Goal: Transaction & Acquisition: Purchase product/service

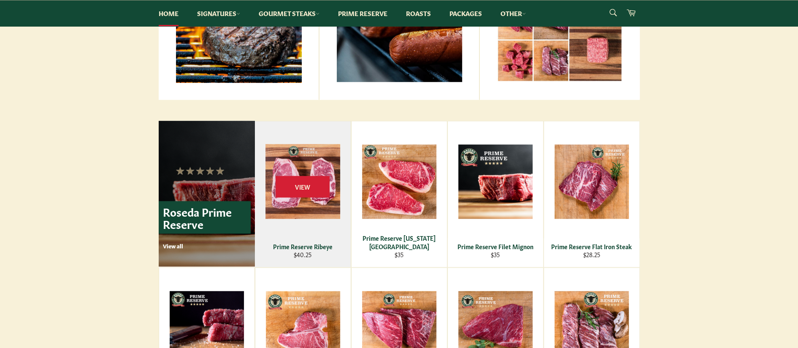
scroll to position [464, 0]
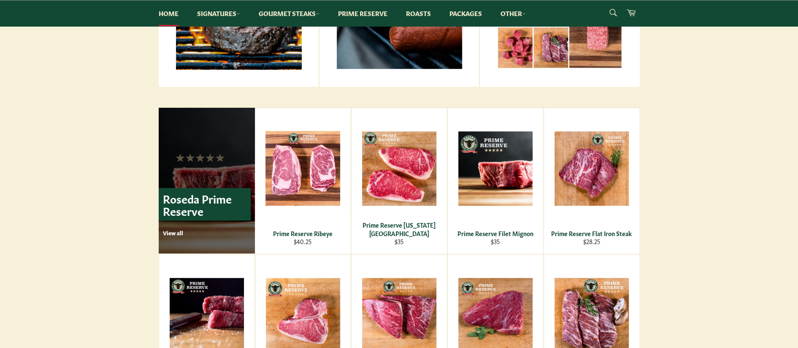
click at [181, 230] on p "View all" at bounding box center [207, 233] width 88 height 8
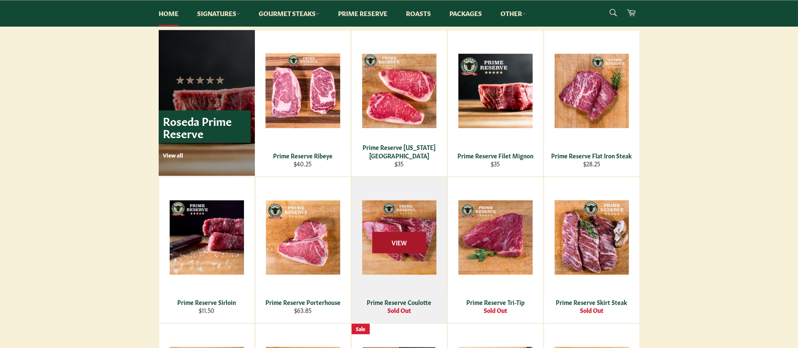
scroll to position [548, 0]
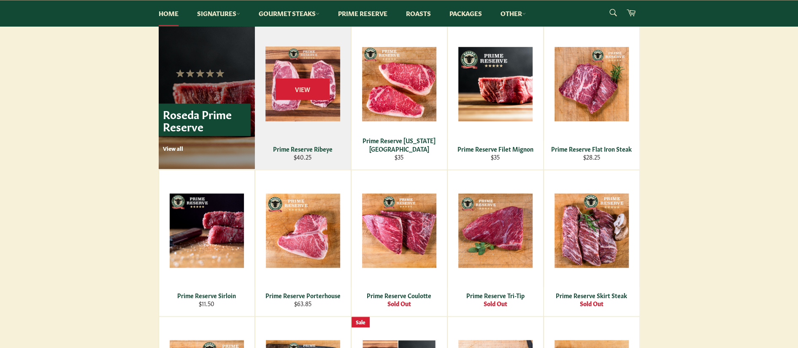
click at [301, 116] on div "View" at bounding box center [303, 97] width 96 height 146
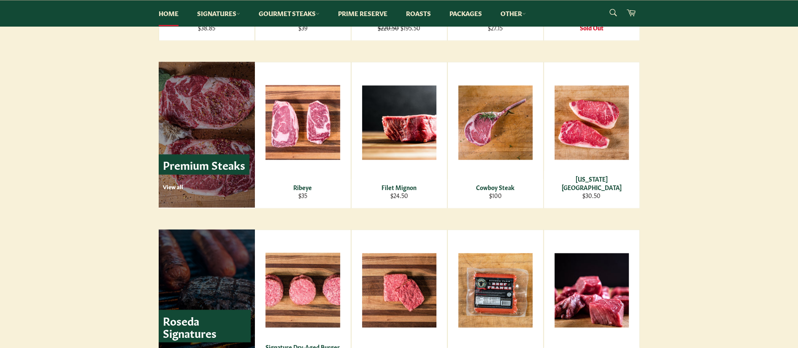
scroll to position [970, 0]
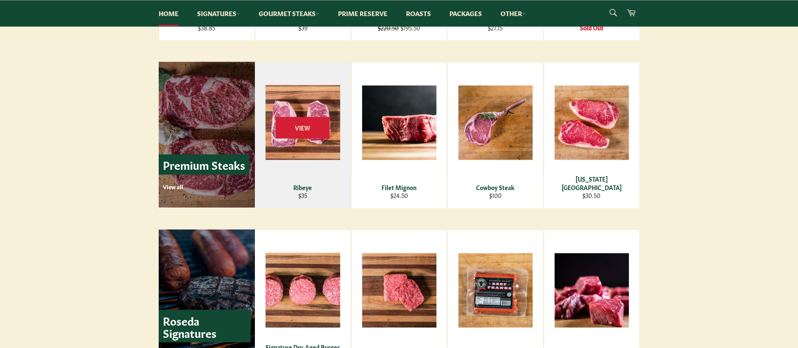
click at [309, 184] on div "Ribeye" at bounding box center [302, 187] width 85 height 8
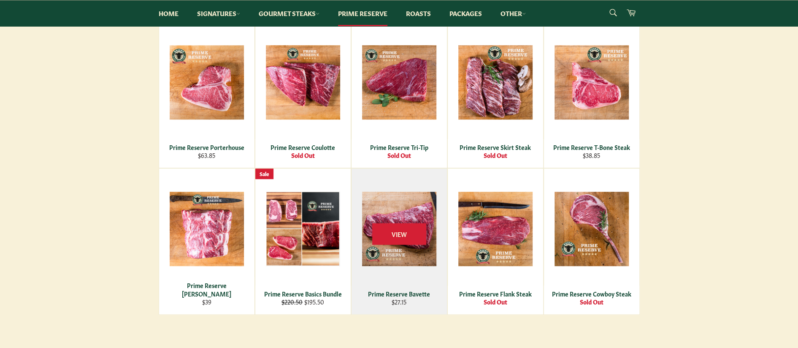
scroll to position [380, 0]
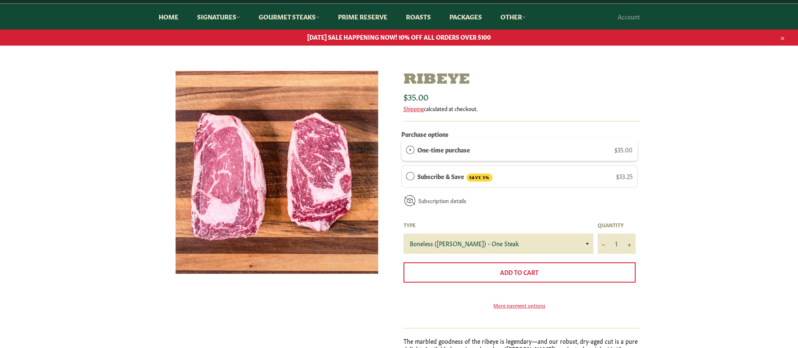
scroll to position [84, 0]
